Goal: Task Accomplishment & Management: Manage account settings

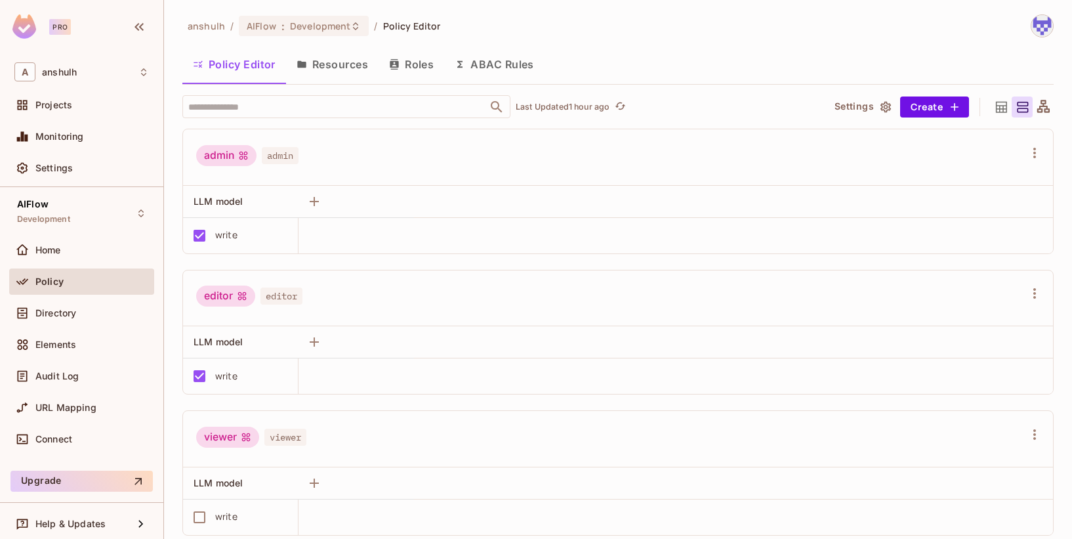
scroll to position [1, 0]
click at [55, 311] on span "Directory" at bounding box center [55, 313] width 41 height 10
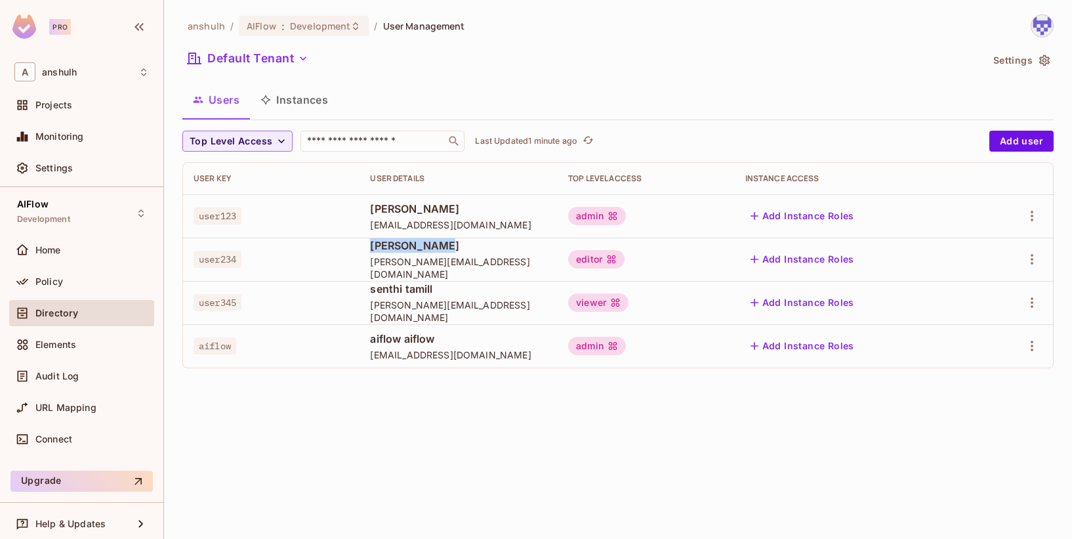
drag, startPoint x: 443, startPoint y: 251, endPoint x: 364, endPoint y: 253, distance: 78.8
click at [364, 253] on td "[PERSON_NAME] [PERSON_NAME][EMAIL_ADDRESS][DOMAIN_NAME]" at bounding box center [459, 259] width 198 height 43
copy span "[PERSON_NAME]"
drag, startPoint x: 430, startPoint y: 290, endPoint x: 369, endPoint y: 294, distance: 61.1
click at [370, 294] on span "senthi tamill" at bounding box center [458, 288] width 177 height 14
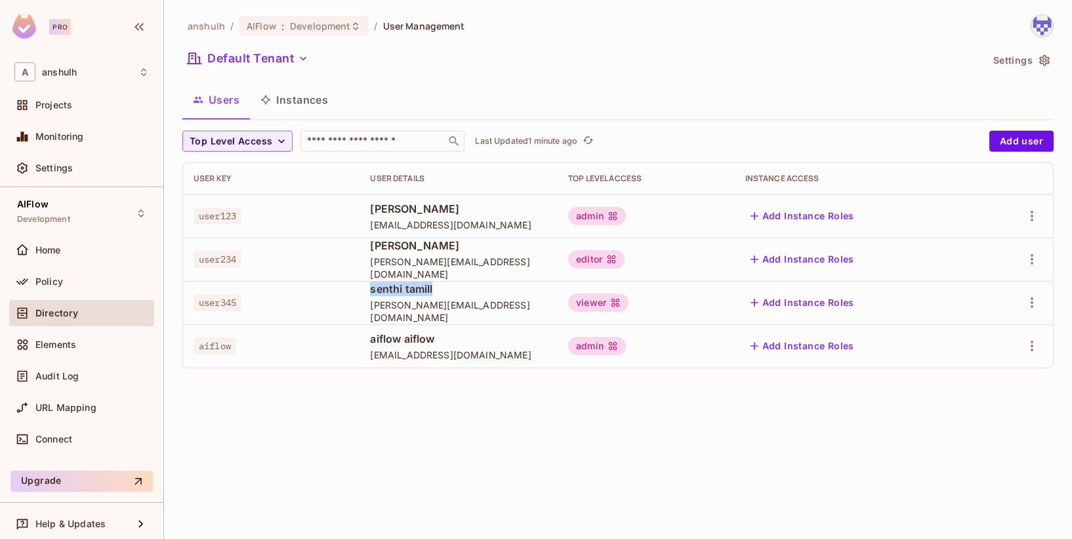
copy span "senthi tamill"
click at [352, 447] on div "anshulh / AIFlow : Development / User Management Default Tenant Settings Users …" at bounding box center [618, 269] width 908 height 539
click at [1032, 212] on icon "button" at bounding box center [1032, 216] width 3 height 10
drag, startPoint x: 968, startPoint y: 419, endPoint x: 988, endPoint y: 360, distance: 61.6
click at [972, 402] on div at bounding box center [536, 269] width 1072 height 539
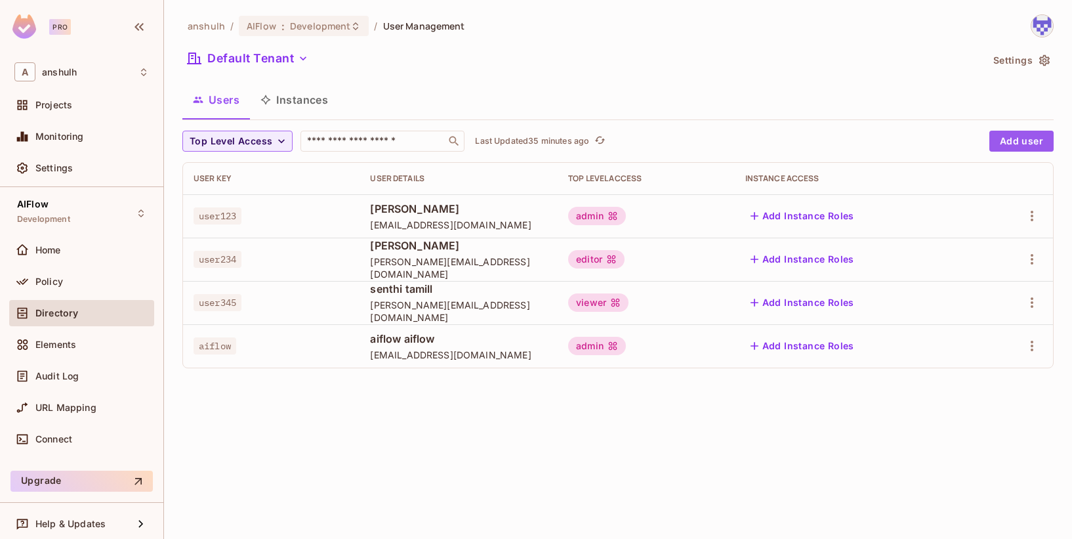
click at [1031, 136] on button "Add user" at bounding box center [1021, 141] width 64 height 21
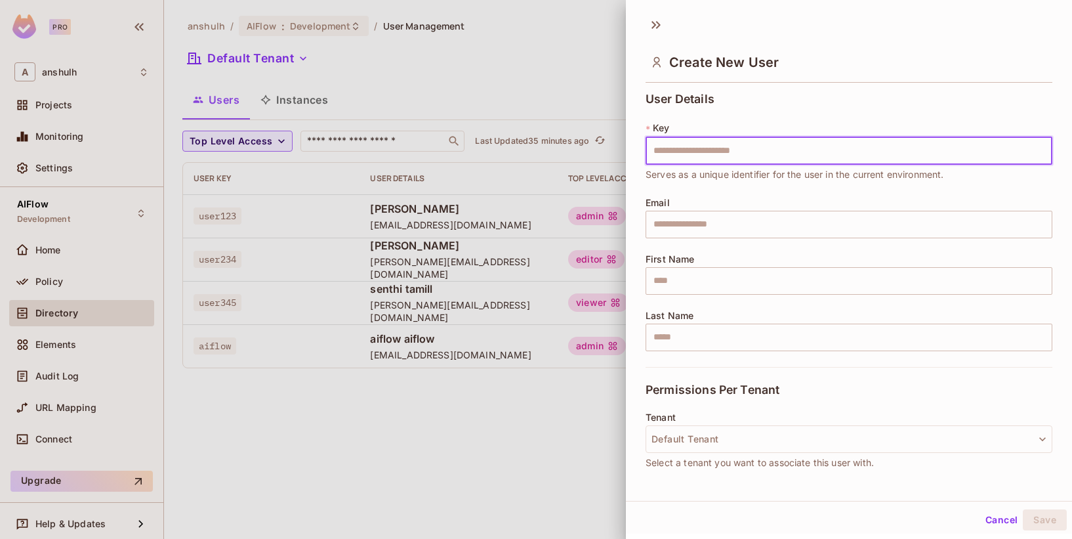
scroll to position [171, 0]
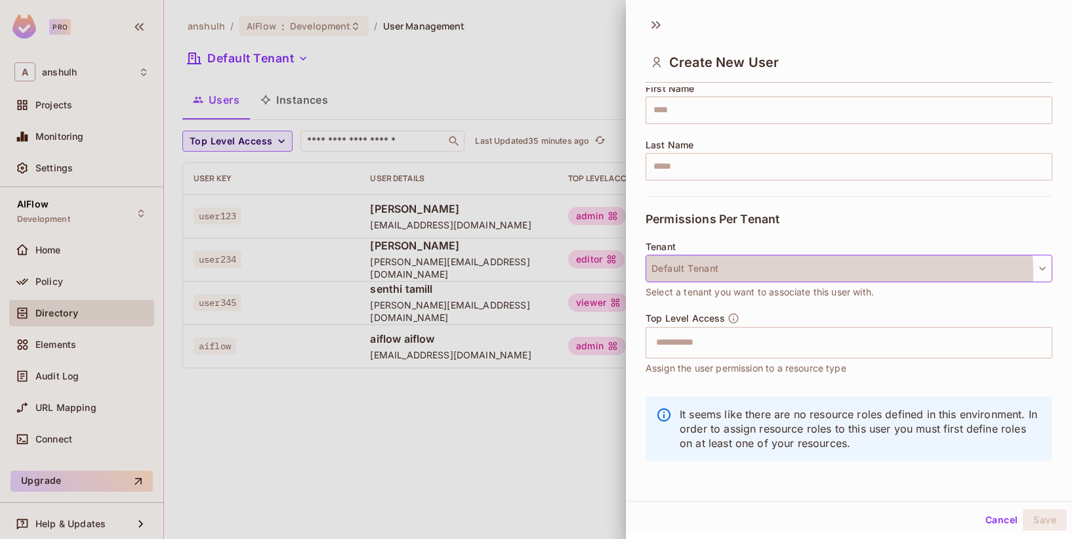
click at [780, 272] on button "Default Tenant" at bounding box center [849, 269] width 407 height 28
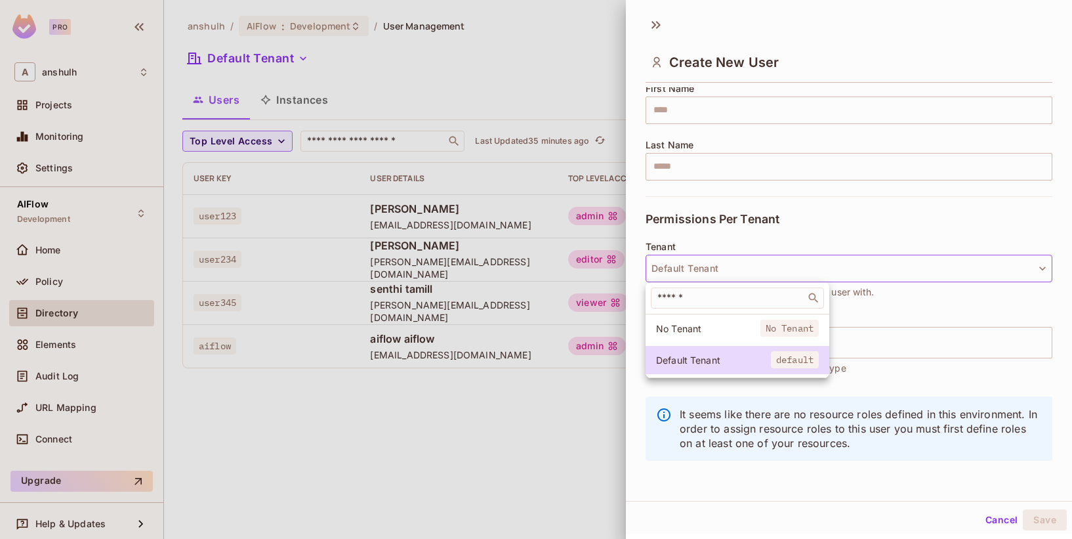
click at [780, 272] on div at bounding box center [536, 269] width 1072 height 539
